Goal: Contribute content

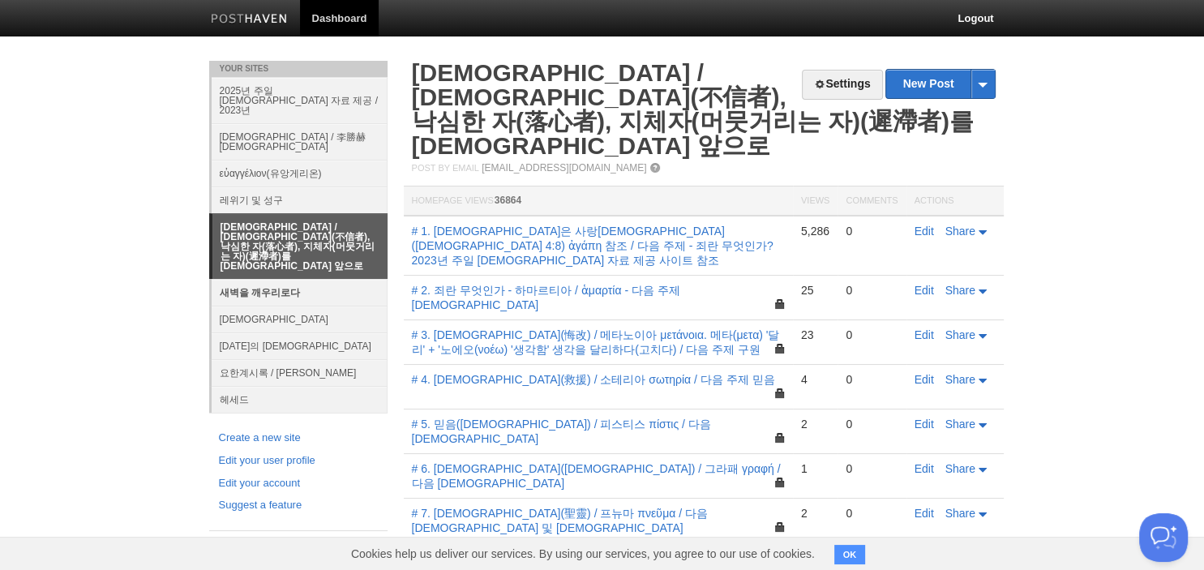
click at [285, 279] on link "새벽을 깨우리로다" at bounding box center [300, 292] width 176 height 27
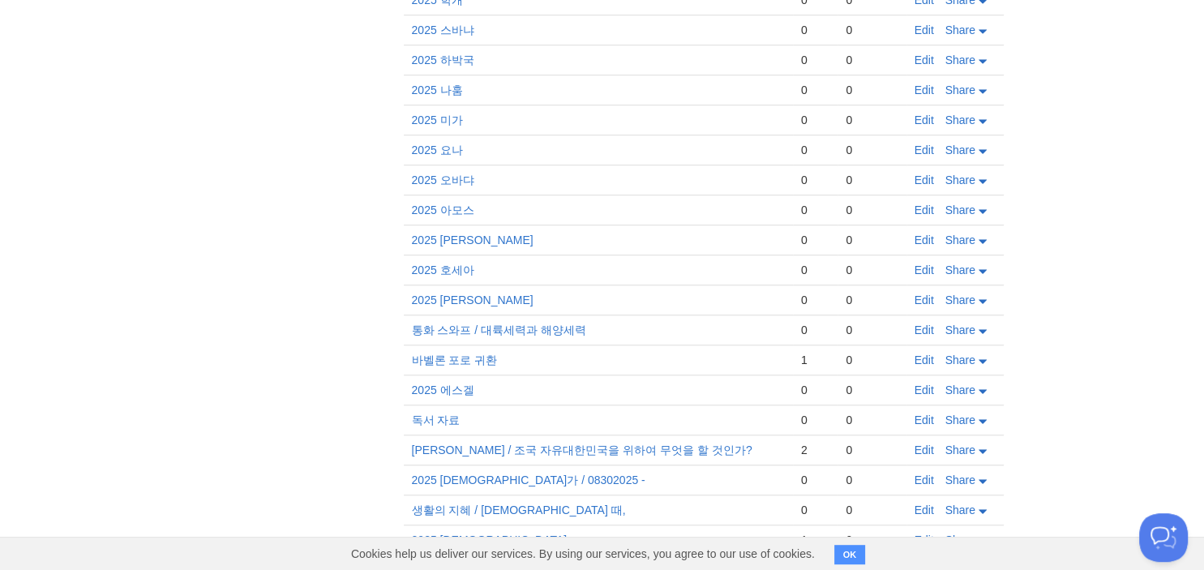
scroll to position [825, 0]
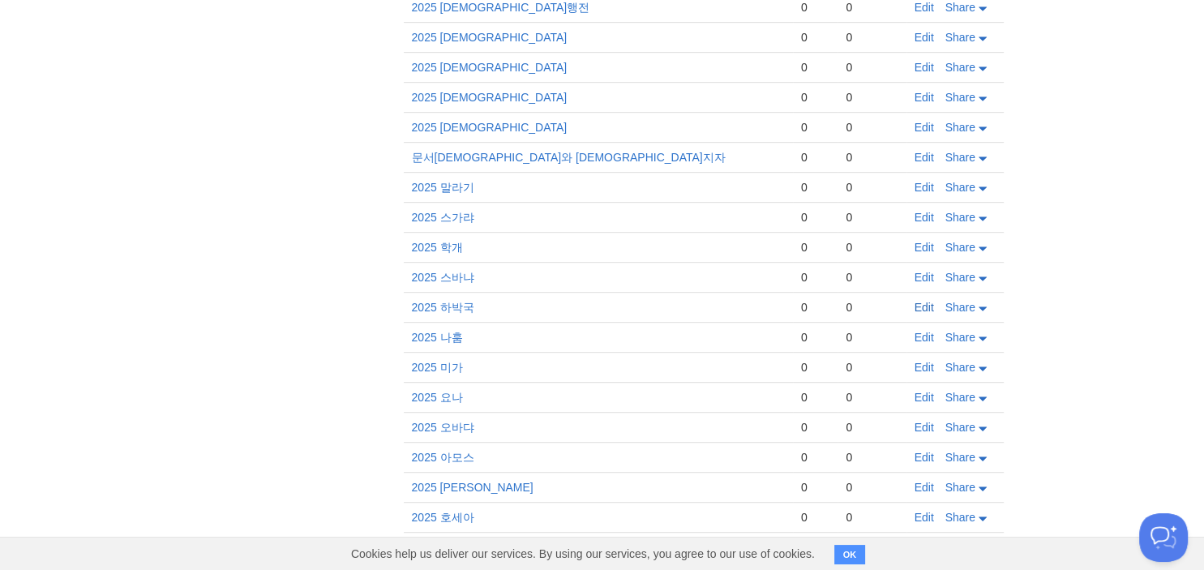
click at [921, 301] on link "Edit" at bounding box center [923, 307] width 19 height 13
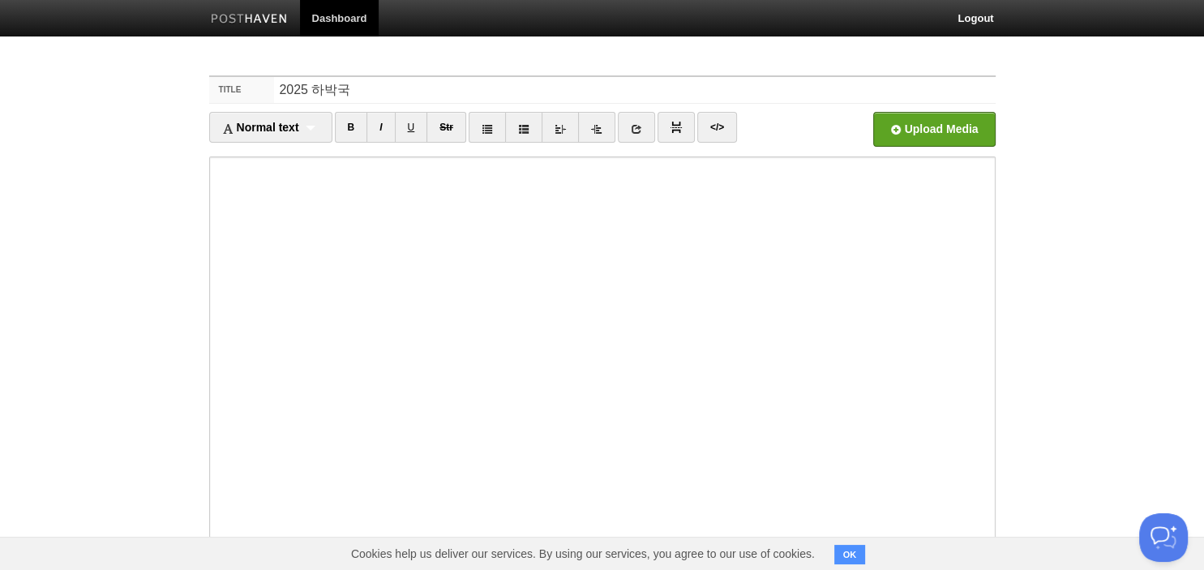
click at [130, 61] on body "Dashboard Logout Your Sites 2025년 주일 [DEMOGRAPHIC_DATA] 자료 제공 / 2023년 [DEMOGRAP…" at bounding box center [602, 343] width 1204 height 686
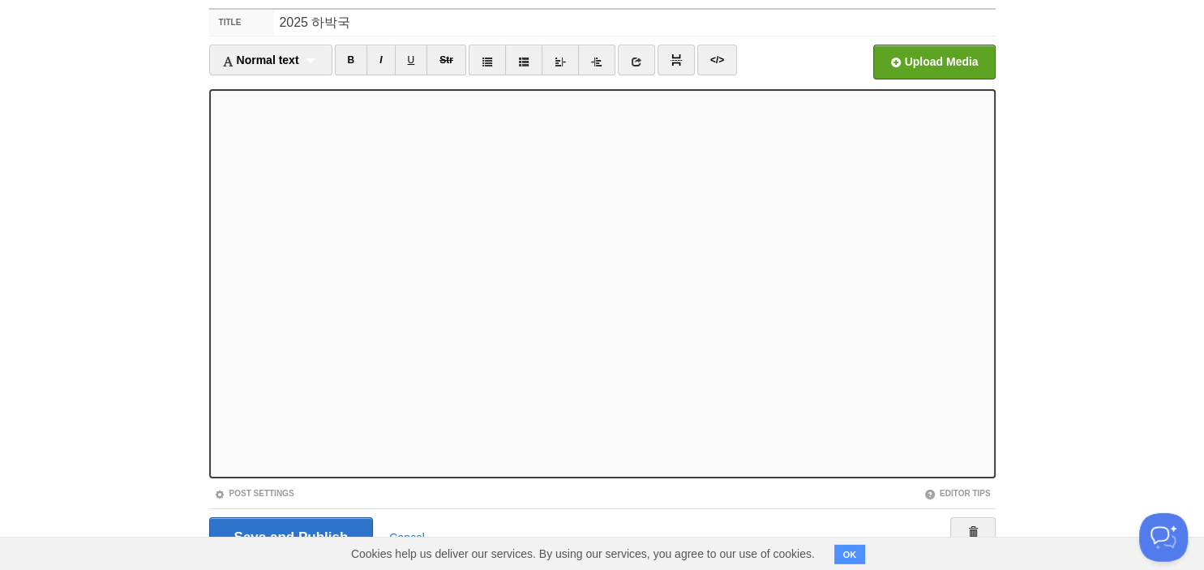
scroll to position [111, 0]
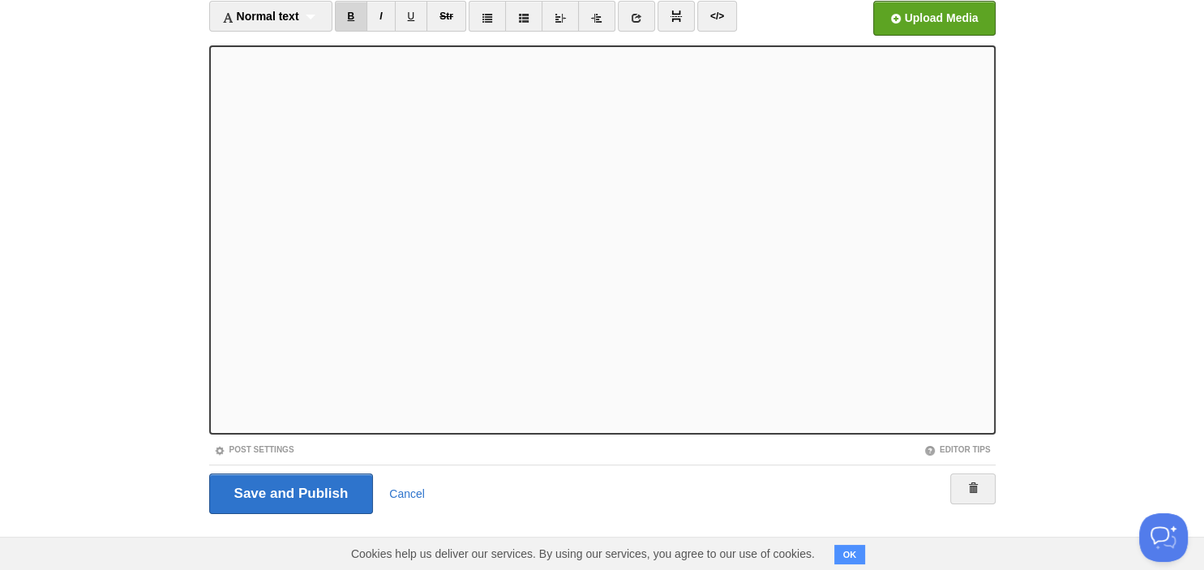
click at [365, 15] on link "B" at bounding box center [351, 16] width 33 height 31
click at [356, 18] on link "B" at bounding box center [351, 16] width 33 height 31
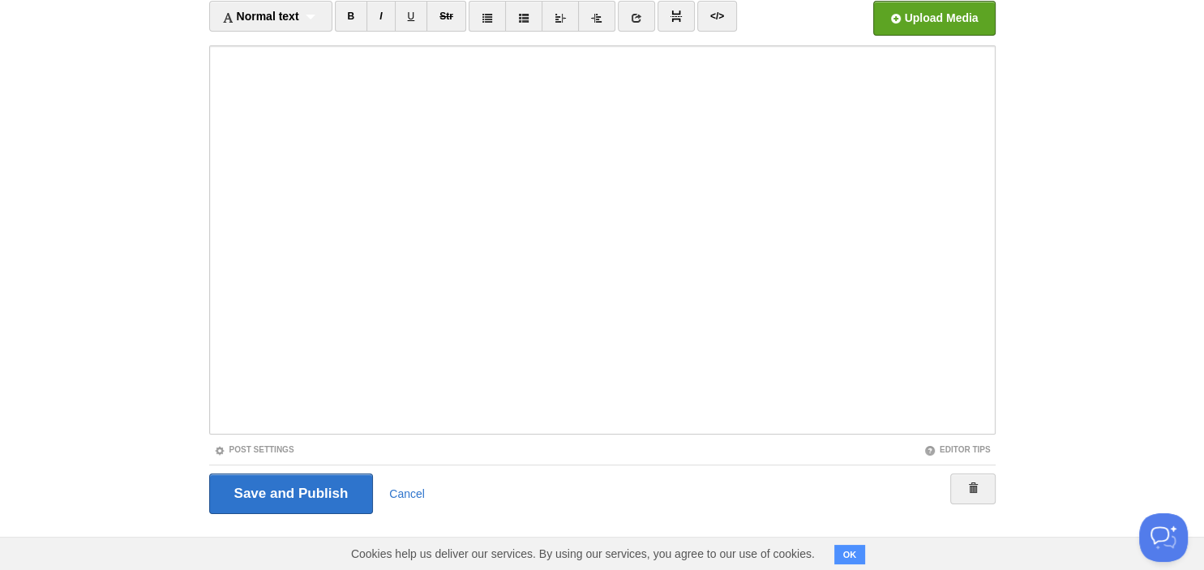
click at [147, 163] on body "Dashboard Logout Your Sites 2025년 주일 [DEMOGRAPHIC_DATA] 자료 제공 / 2023년 [DEMOGRAP…" at bounding box center [602, 232] width 1204 height 686
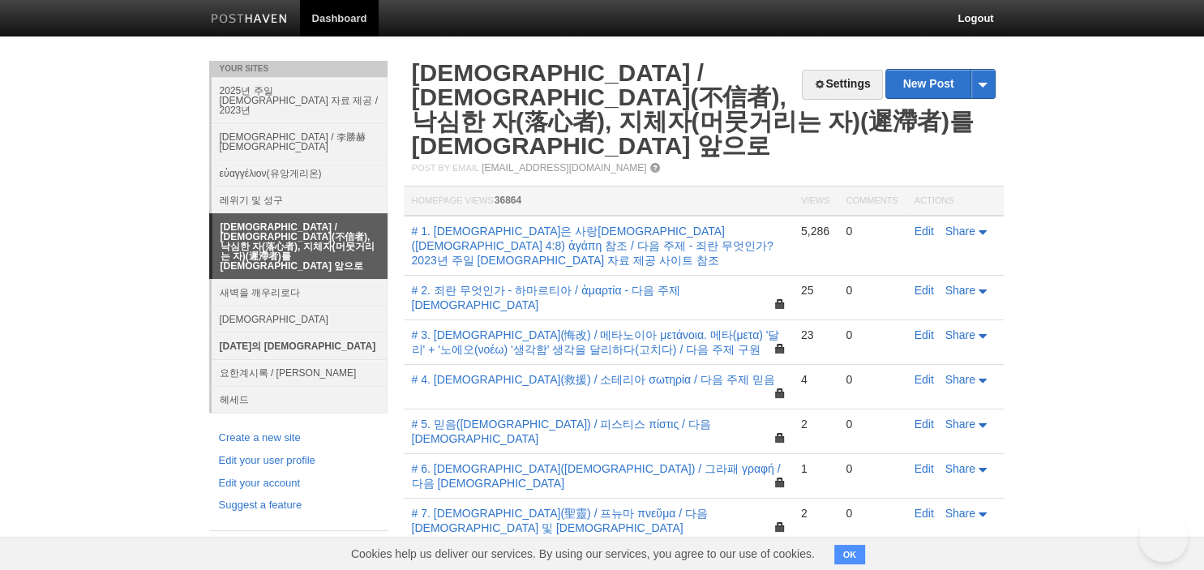
click at [258, 332] on link "[DATE]의 [DEMOGRAPHIC_DATA]" at bounding box center [300, 345] width 176 height 27
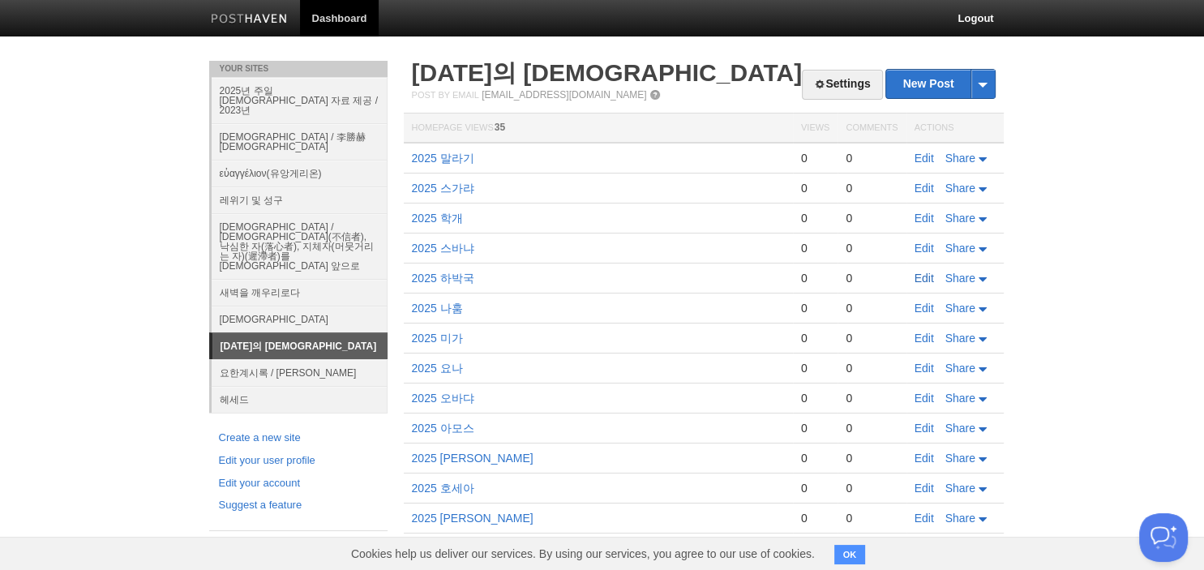
click at [930, 277] on link "Edit" at bounding box center [923, 278] width 19 height 13
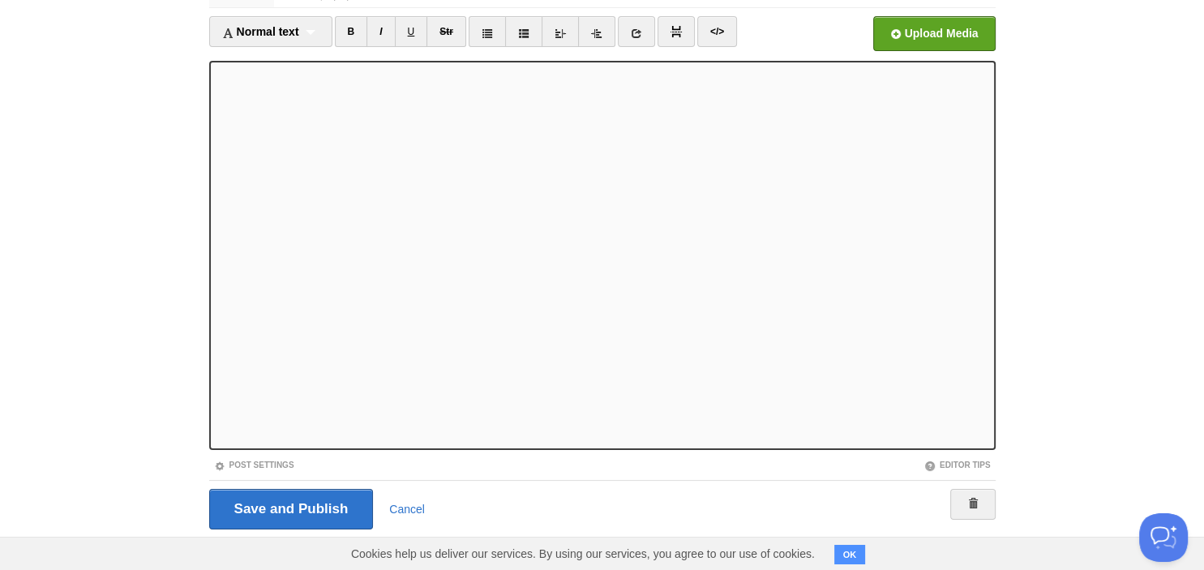
scroll to position [111, 0]
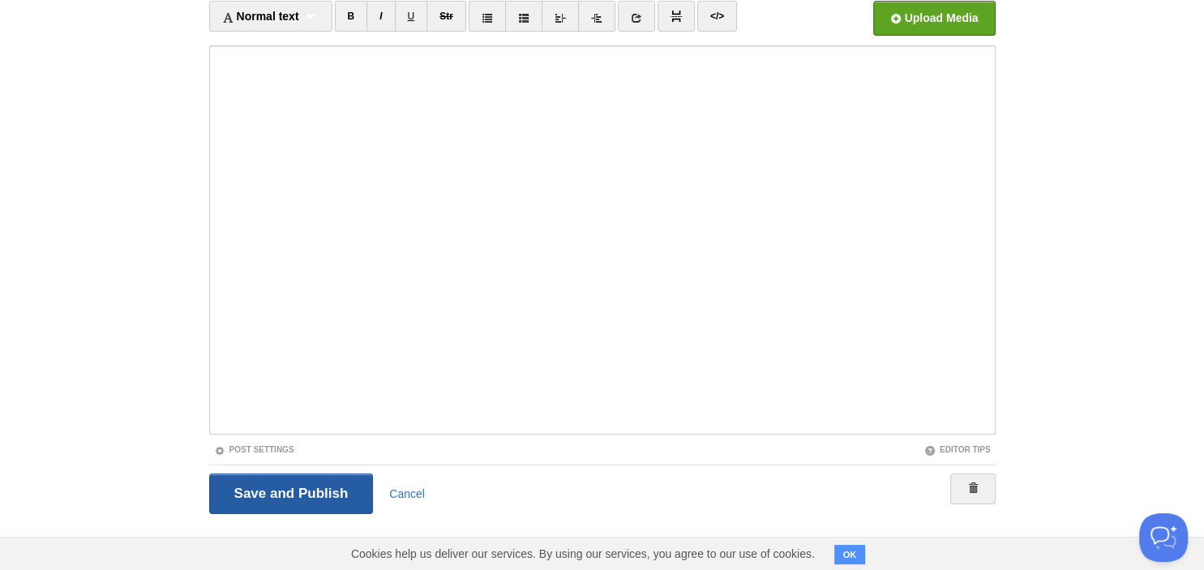
click at [326, 491] on input "Save and Publish" at bounding box center [291, 493] width 165 height 41
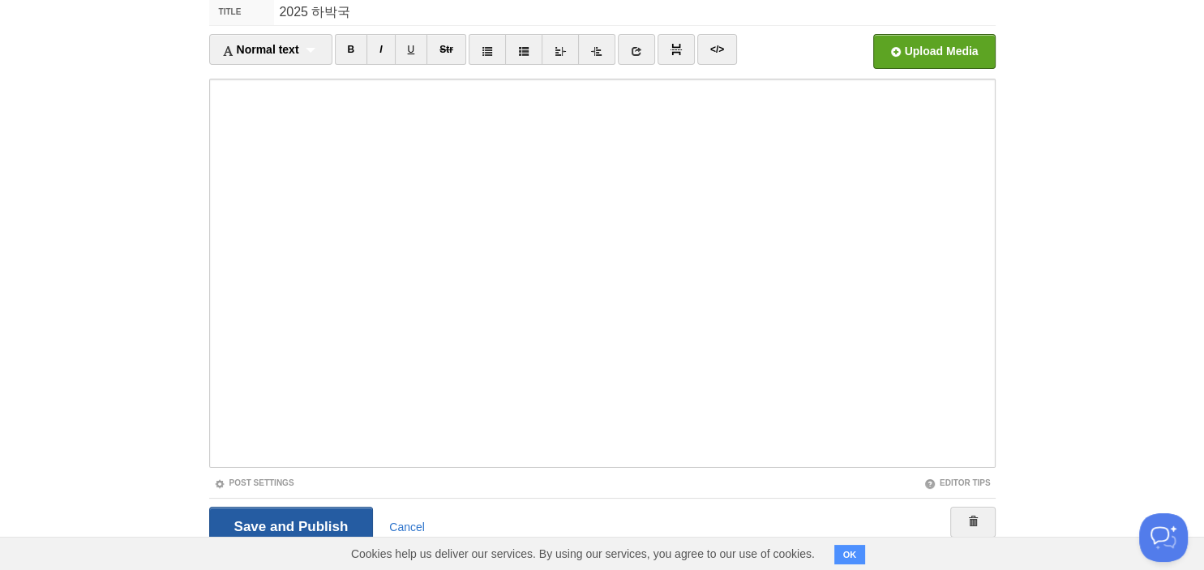
scroll to position [61, 0]
